Goal: Task Accomplishment & Management: Manage account settings

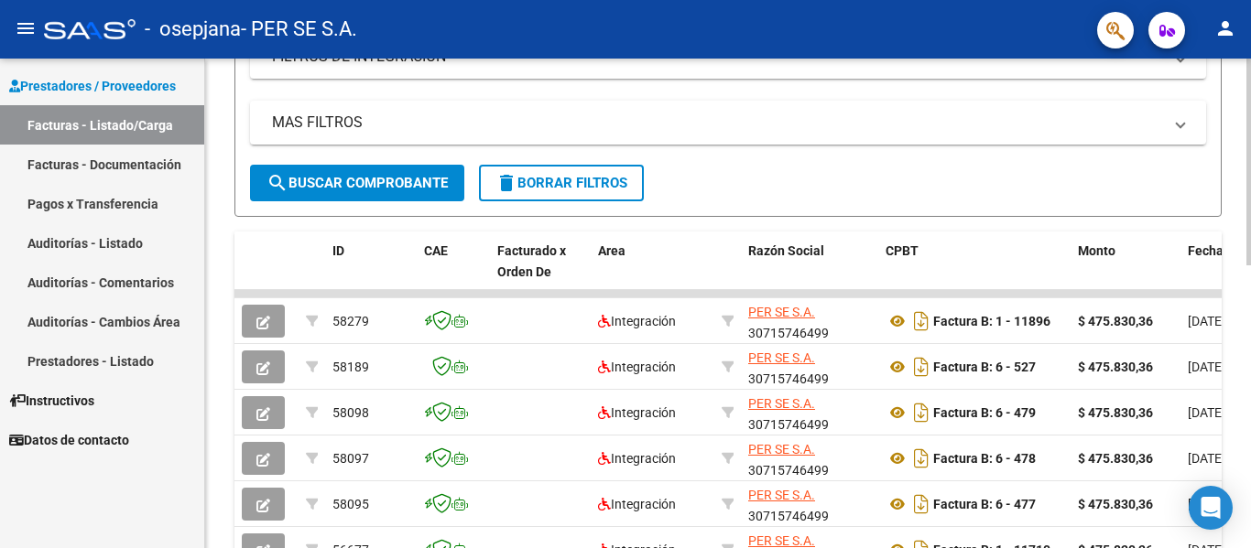
scroll to position [366, 0]
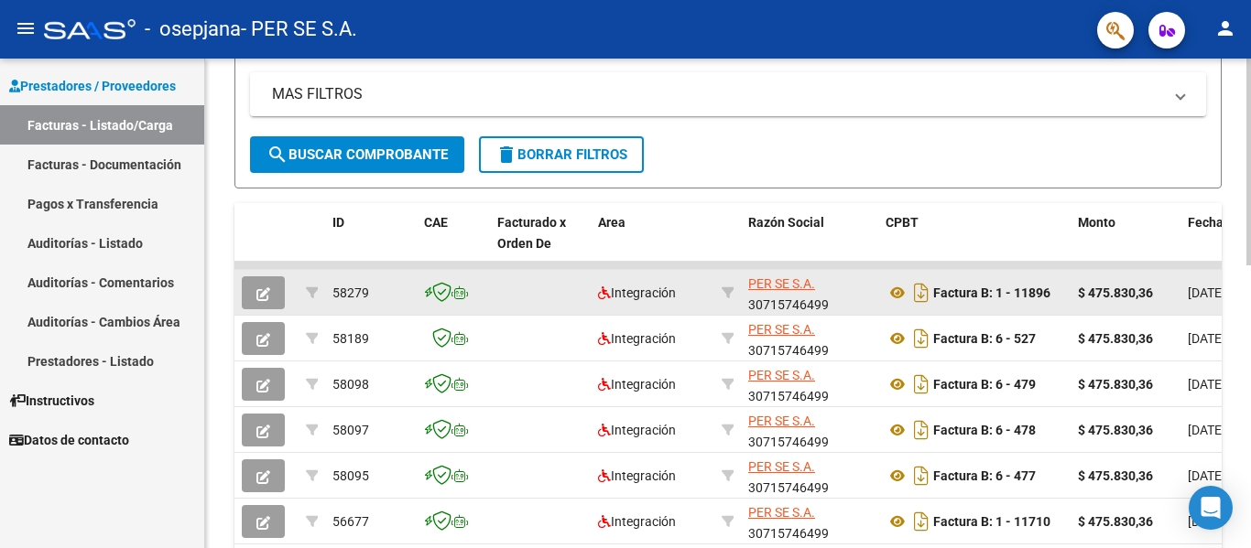
click at [1170, 286] on div "$ 475.830,36" at bounding box center [1125, 293] width 95 height 21
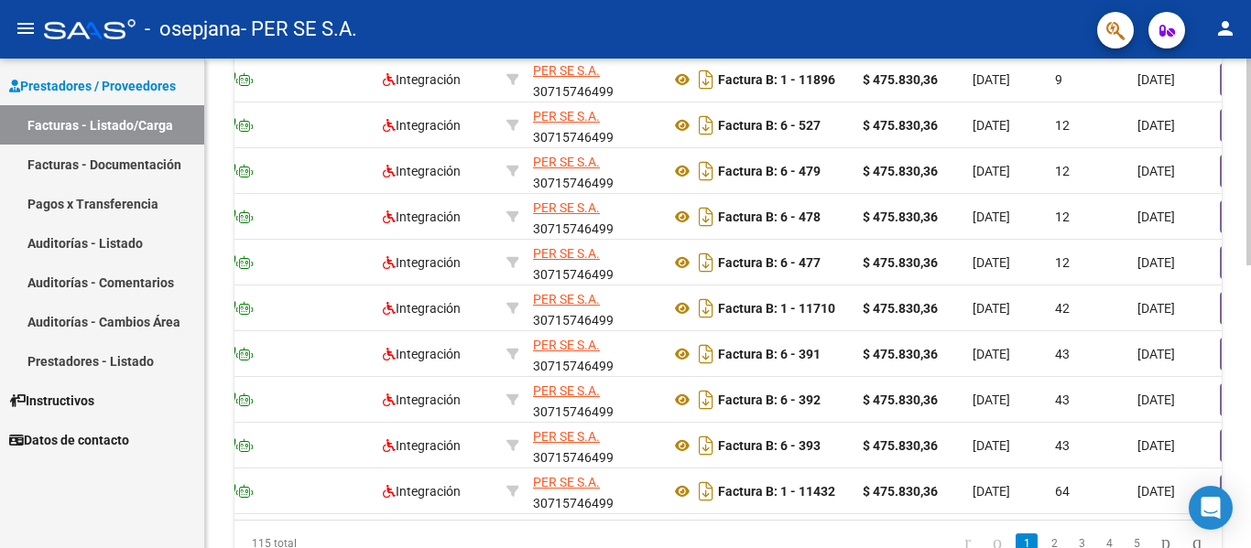
scroll to position [0, 0]
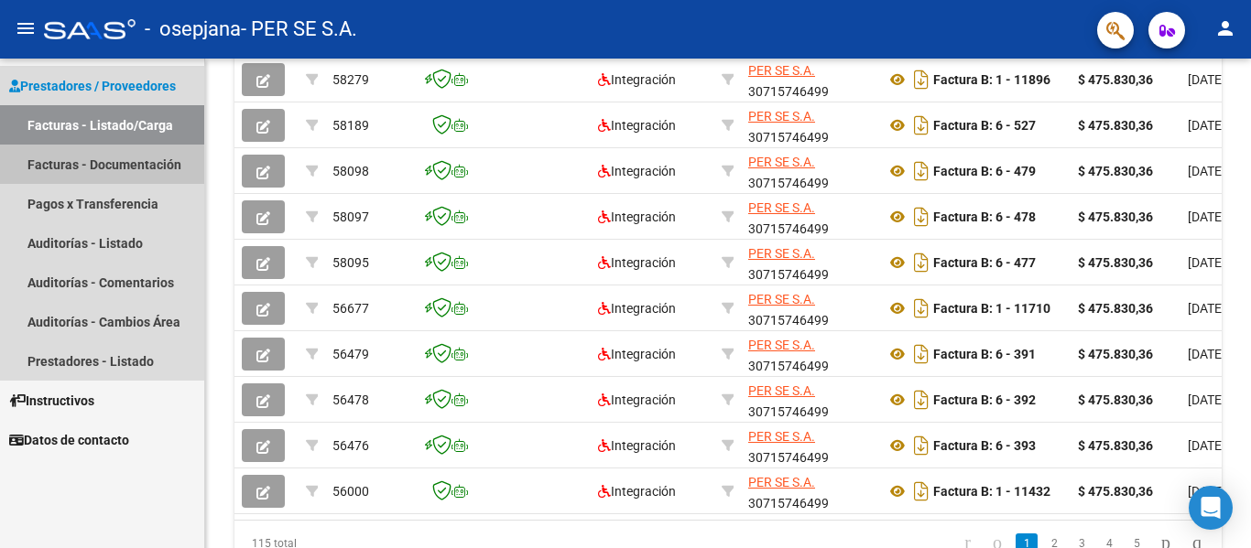
click at [99, 169] on link "Facturas - Documentación" at bounding box center [102, 164] width 204 height 39
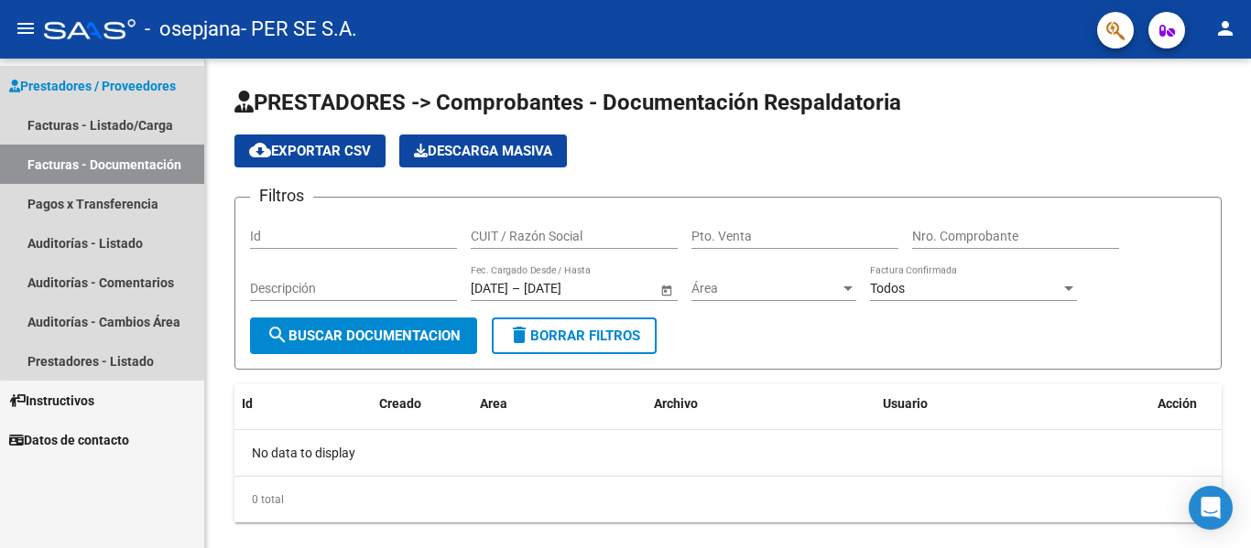
click at [125, 101] on link "Prestadores / Proveedores" at bounding box center [102, 85] width 204 height 39
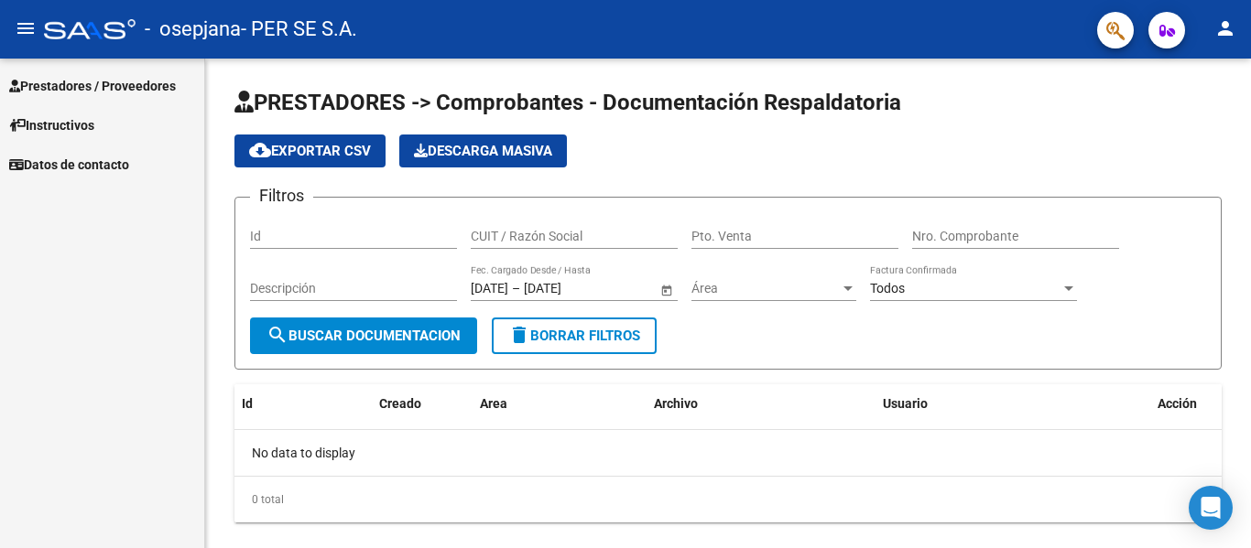
click at [125, 87] on span "Prestadores / Proveedores" at bounding box center [92, 86] width 167 height 20
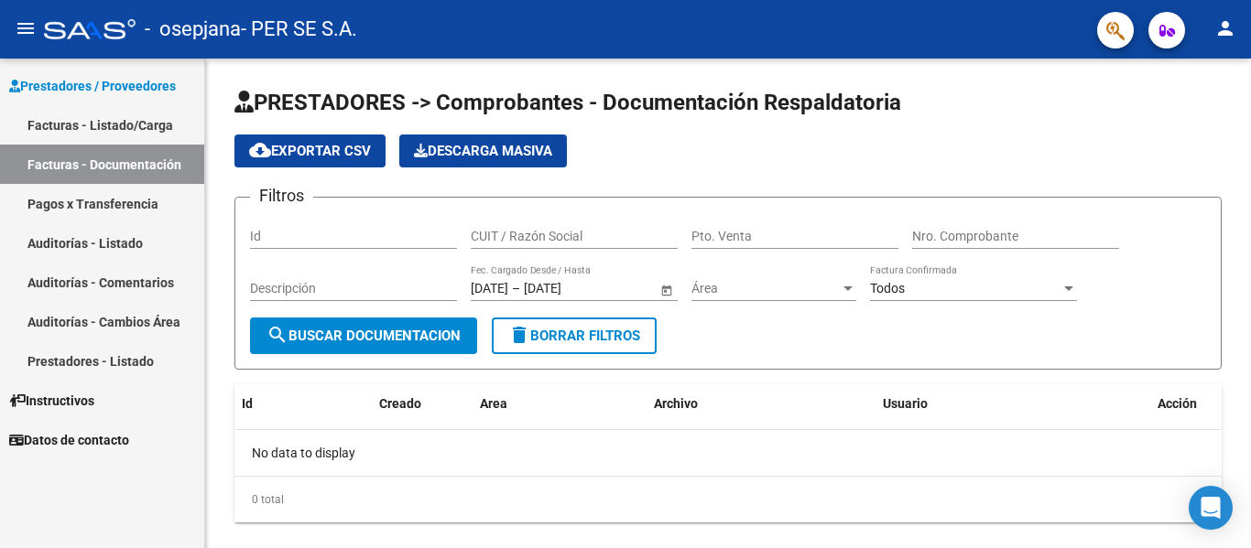
click at [119, 110] on link "Facturas - Listado/Carga" at bounding box center [102, 124] width 204 height 39
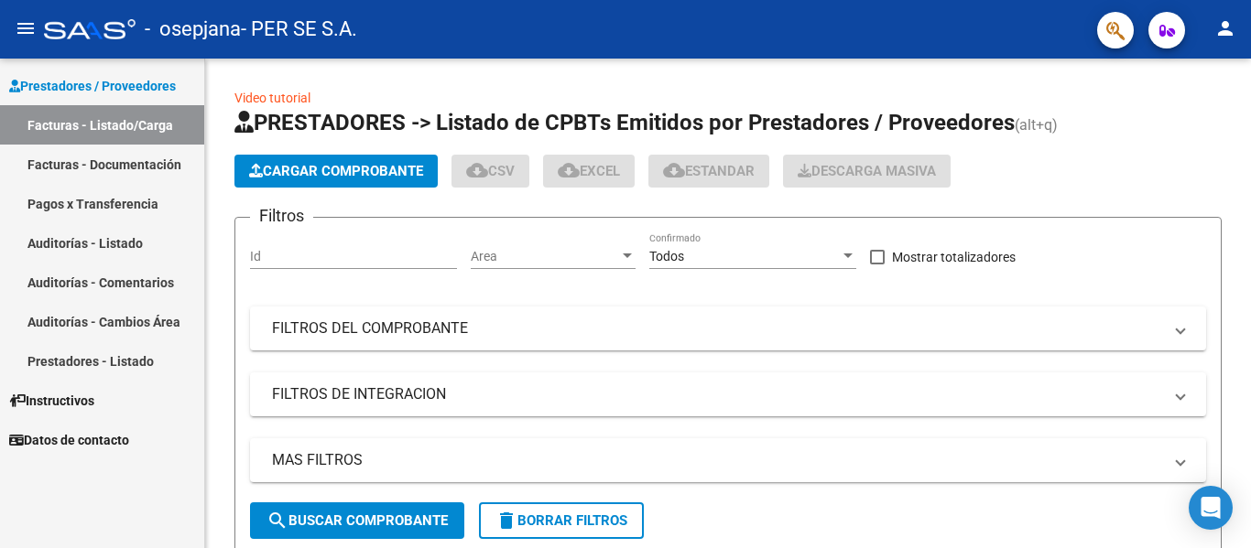
click at [139, 158] on link "Facturas - Documentación" at bounding box center [102, 164] width 204 height 39
